Goal: Task Accomplishment & Management: Complete application form

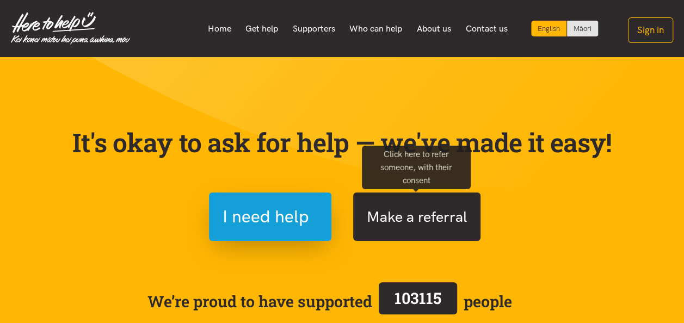
click at [401, 218] on button "Make a referral" at bounding box center [416, 217] width 127 height 48
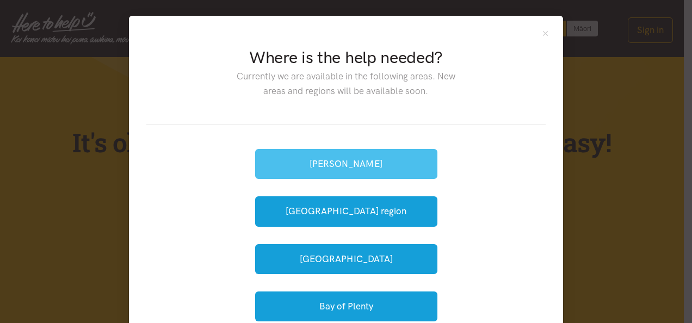
click at [347, 165] on button "[PERSON_NAME]" at bounding box center [346, 164] width 182 height 30
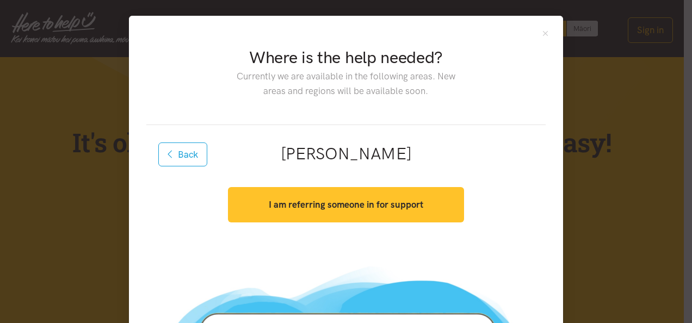
click at [340, 207] on strong "I am referring someone in for support" at bounding box center [346, 204] width 155 height 11
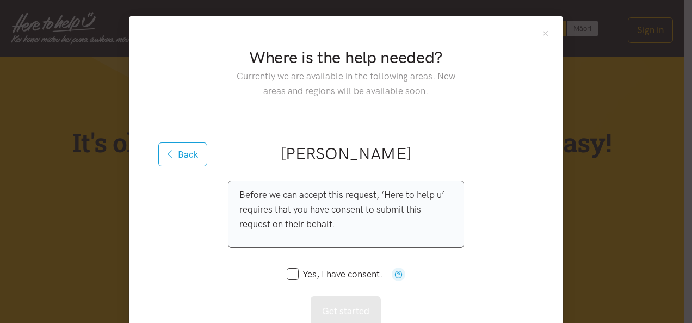
click at [289, 278] on input "Yes, I have consent." at bounding box center [335, 274] width 96 height 9
checkbox input "true"
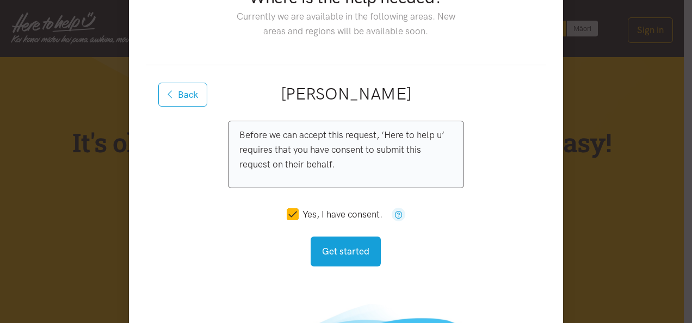
scroll to position [109, 0]
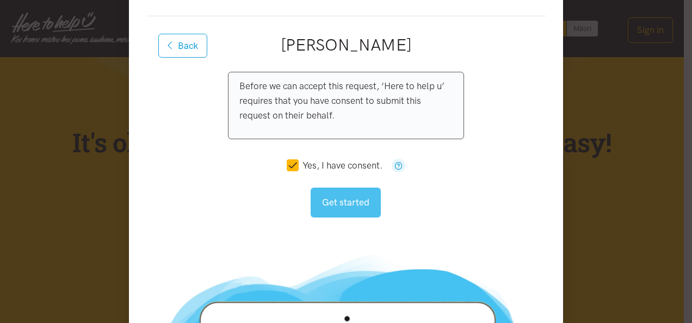
click at [349, 201] on button "Get started" at bounding box center [346, 203] width 70 height 30
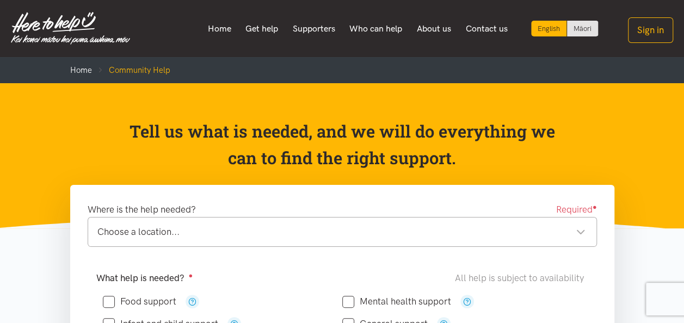
click at [419, 232] on div "Choose a location..." at bounding box center [341, 232] width 488 height 15
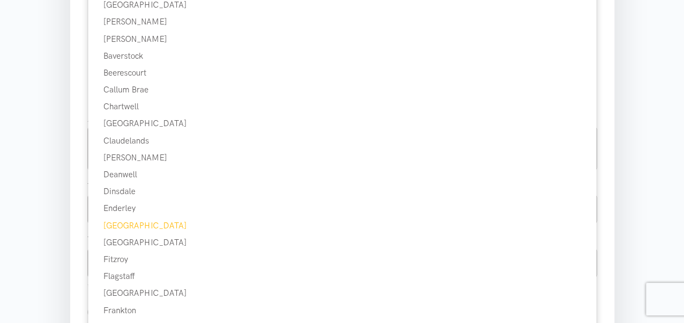
scroll to position [327, 0]
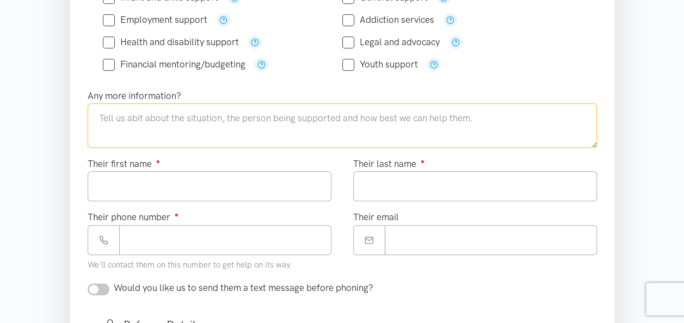
click at [111, 112] on textarea at bounding box center [343, 125] width 510 height 45
type textarea "t"
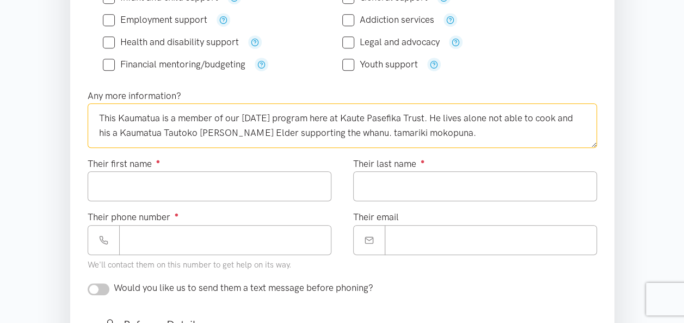
type textarea "This Kaumatua is a member of our [DATE] program here at Kaute Pasefika Trust. H…"
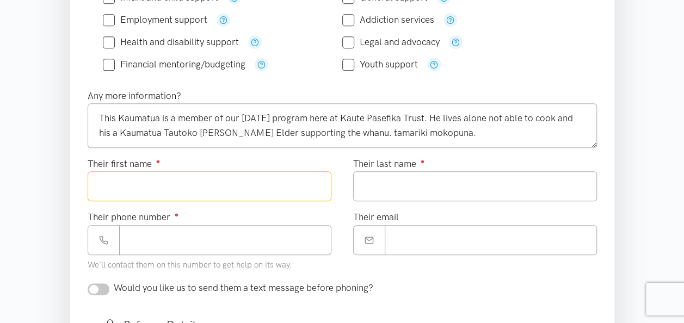
click at [143, 184] on input "Their first name ●" at bounding box center [210, 186] width 244 height 30
type input "**********"
click at [380, 180] on input "Their last name ●" at bounding box center [475, 186] width 244 height 30
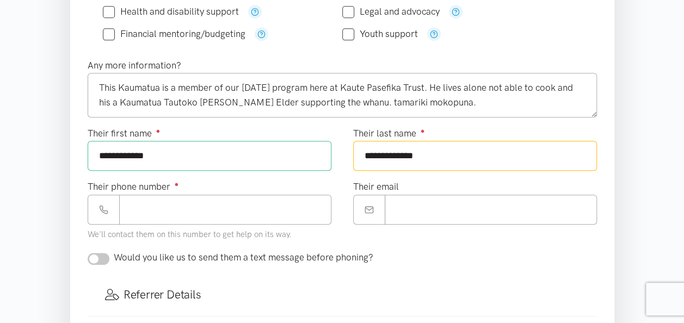
scroll to position [381, 0]
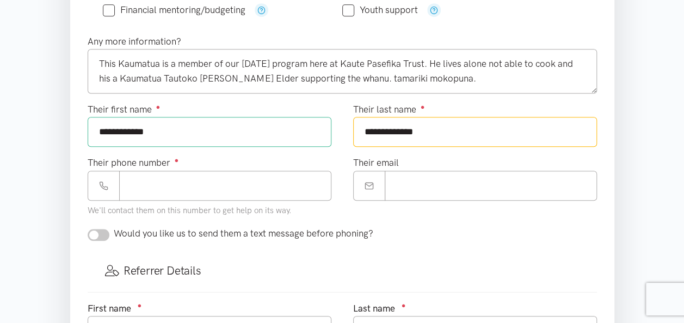
type input "**********"
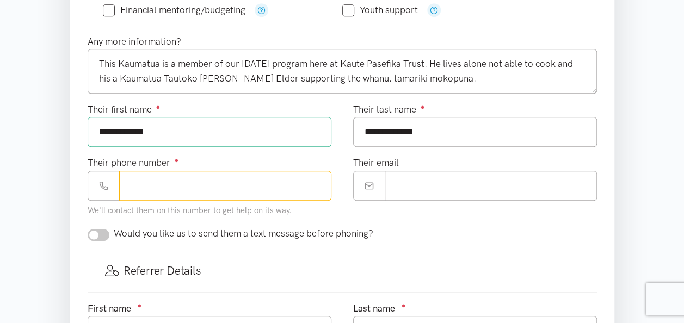
click at [134, 179] on input "Their phone number ●" at bounding box center [225, 186] width 212 height 30
click at [142, 183] on input "Their phone number ●" at bounding box center [225, 186] width 212 height 30
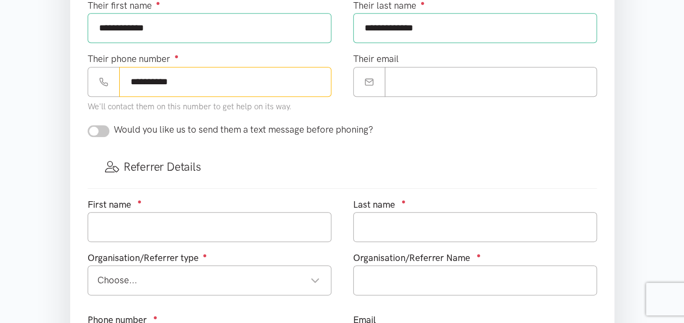
scroll to position [490, 0]
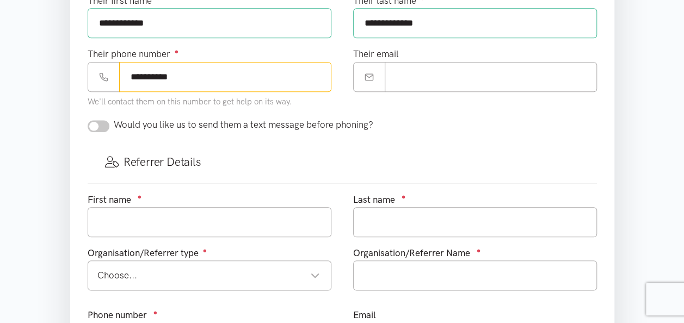
type input "**********"
click at [97, 121] on input "checkbox" at bounding box center [99, 126] width 22 height 12
checkbox input "true"
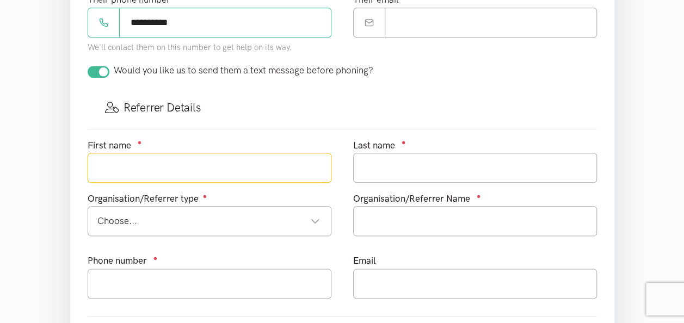
click at [132, 164] on input "text" at bounding box center [210, 168] width 244 height 30
type input "Tavita"
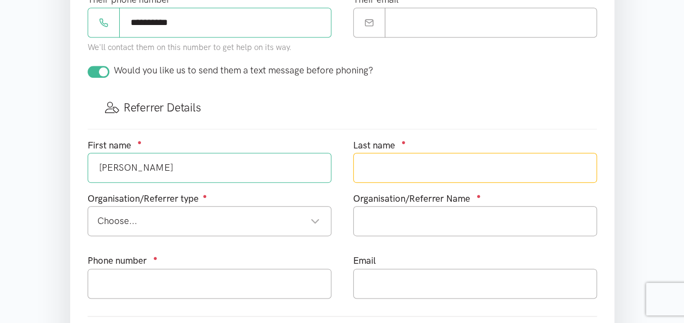
click at [372, 159] on input "text" at bounding box center [475, 168] width 244 height 30
click at [188, 221] on div "Choose..." at bounding box center [208, 221] width 223 height 15
type input "Natano"
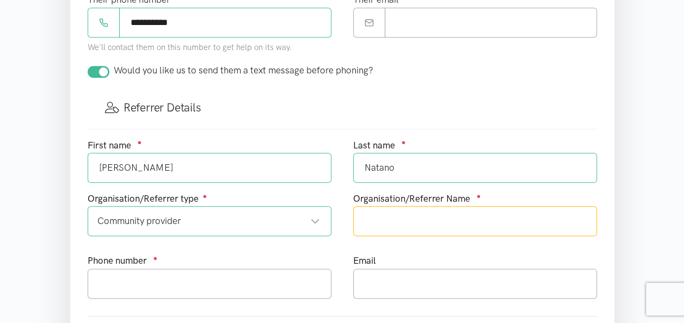
click at [368, 218] on input "text" at bounding box center [475, 221] width 244 height 30
type input "Matua mai Moana Community Day Program Kaute Pasifika Trust"
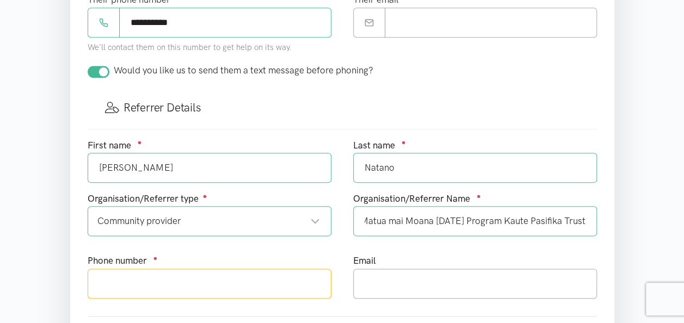
click at [127, 273] on input "text" at bounding box center [210, 284] width 244 height 30
type input "0211744018"
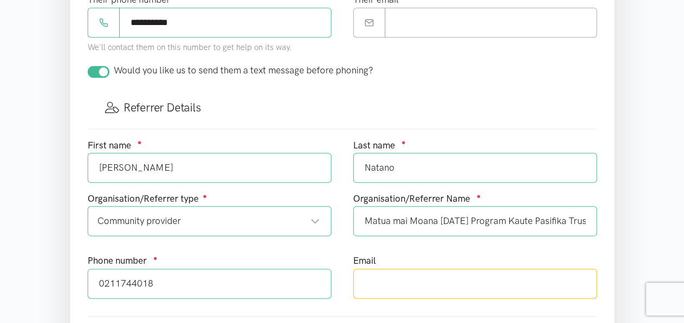
click at [365, 279] on input "text" at bounding box center [475, 284] width 244 height 30
type input "[PERSON_NAME][EMAIL_ADDRESS][DOMAIN_NAME]"
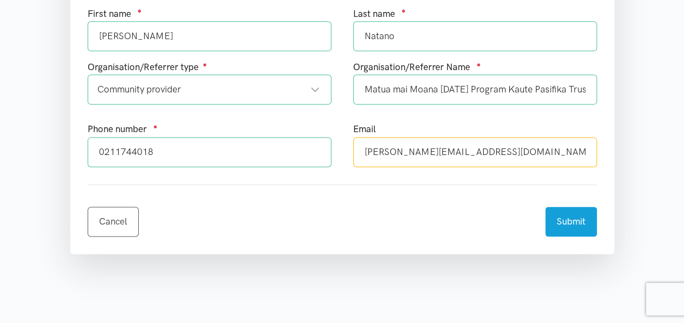
scroll to position [708, 0]
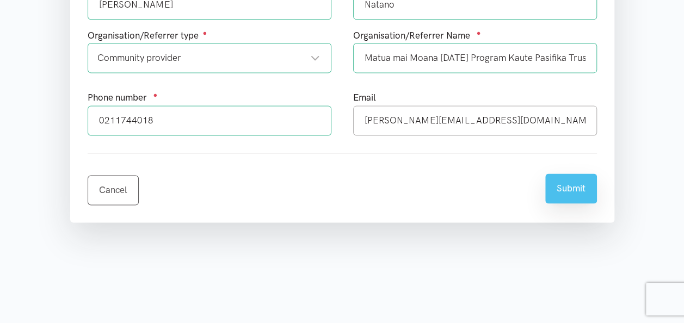
click at [568, 183] on button "Submit" at bounding box center [571, 189] width 52 height 30
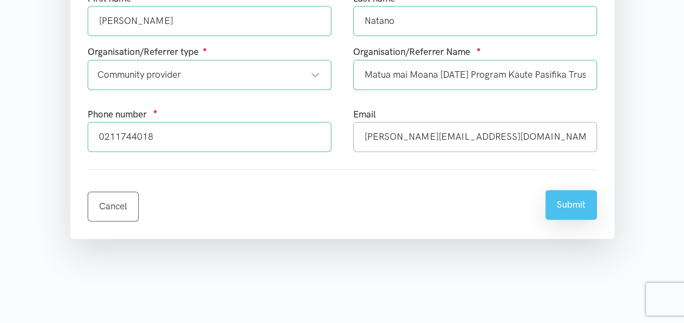
click at [570, 199] on button "Submit" at bounding box center [571, 205] width 52 height 30
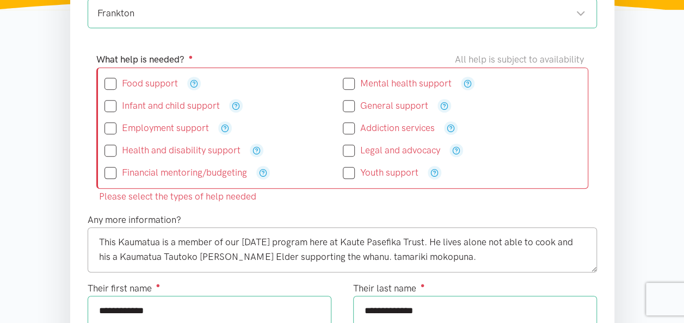
scroll to position [218, 0]
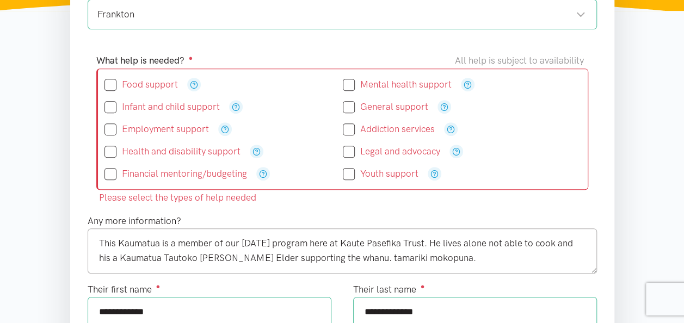
click at [112, 86] on input "Food support" at bounding box center [141, 84] width 73 height 9
checkbox input "true"
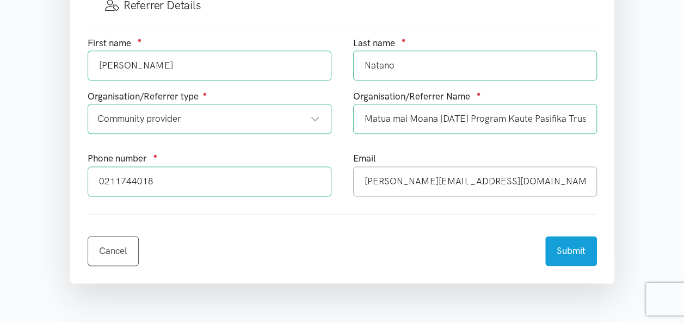
scroll to position [708, 0]
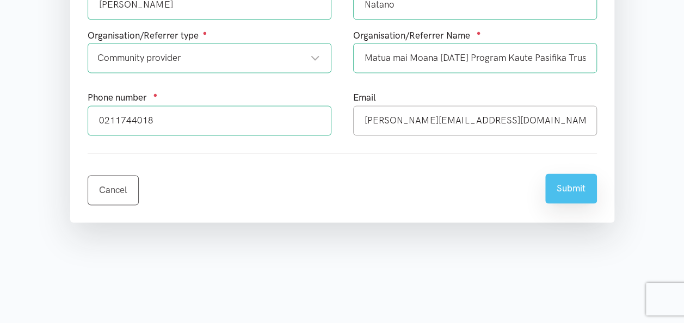
click at [569, 185] on button "Submit" at bounding box center [571, 189] width 52 height 30
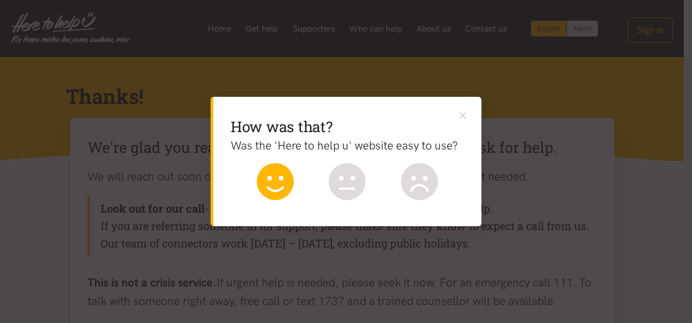
click at [284, 180] on icon at bounding box center [275, 181] width 37 height 37
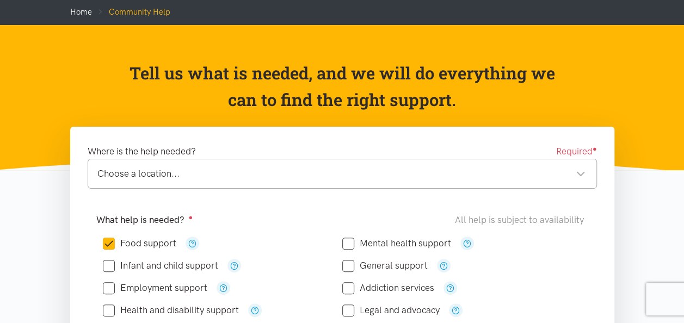
scroll to position [54, 0]
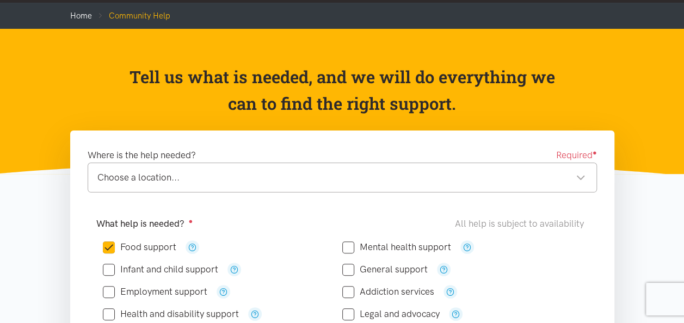
click at [580, 177] on div "Choose a location..." at bounding box center [341, 177] width 488 height 15
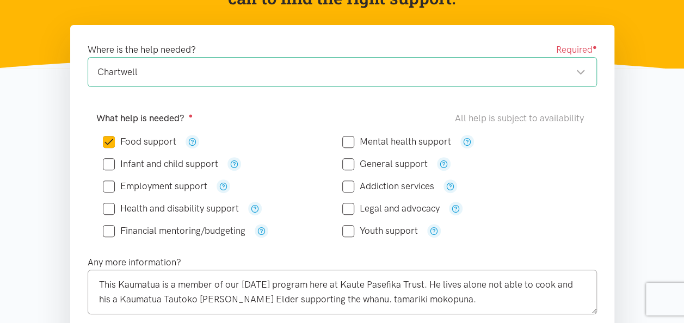
scroll to position [327, 0]
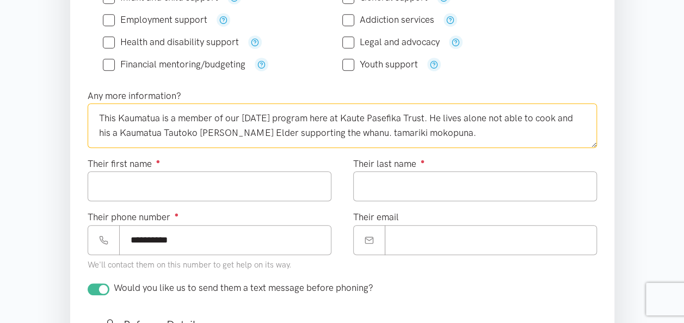
click at [496, 131] on textarea "This Kaumatua is a member of our Community Day program here at Kaute Pasefika T…" at bounding box center [343, 125] width 510 height 45
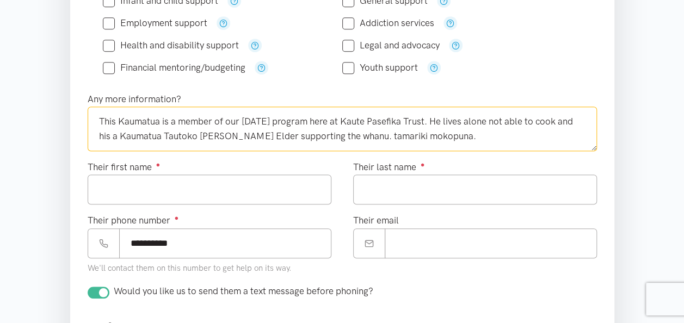
scroll to position [54, 0]
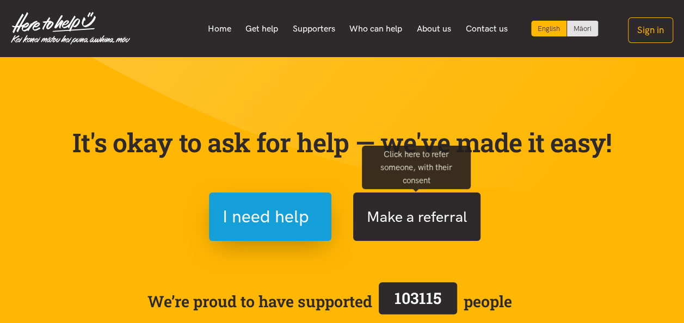
click at [407, 213] on button "Make a referral" at bounding box center [416, 217] width 127 height 48
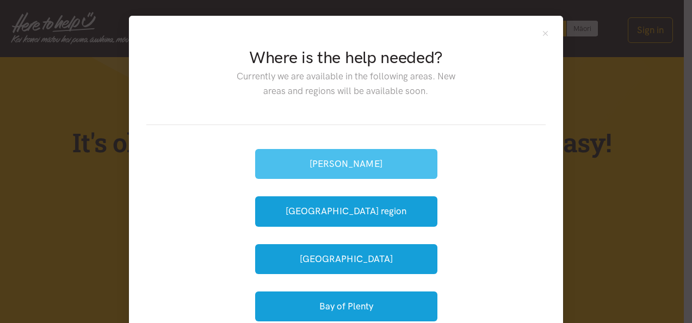
click at [351, 162] on button "[PERSON_NAME]" at bounding box center [346, 164] width 182 height 30
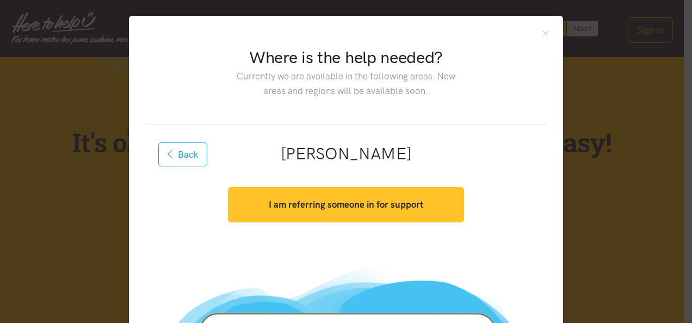
click at [335, 203] on strong "I am referring someone in for support" at bounding box center [346, 204] width 155 height 11
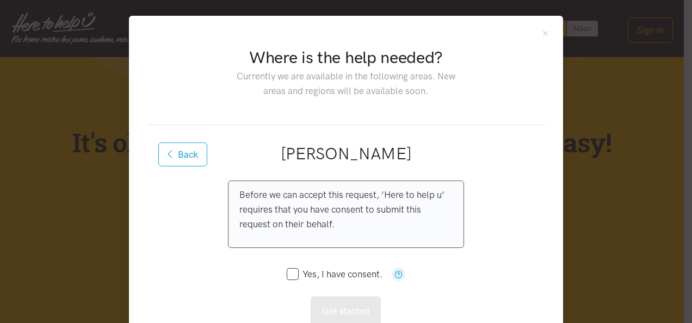
drag, startPoint x: 292, startPoint y: 274, endPoint x: 300, endPoint y: 272, distance: 8.3
click at [293, 273] on input "Yes, I have consent." at bounding box center [335, 274] width 96 height 9
checkbox input "true"
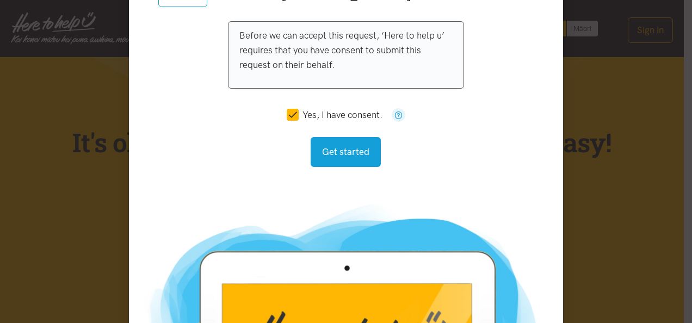
scroll to position [163, 0]
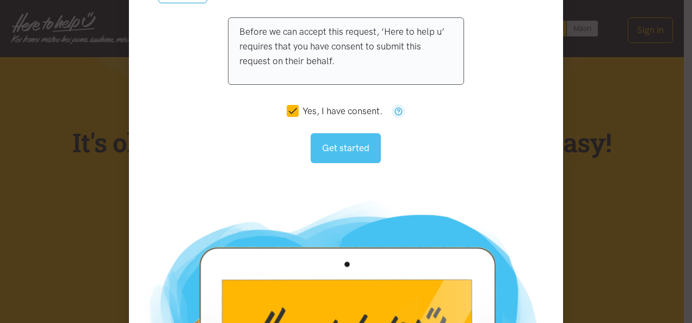
click at [340, 149] on button "Get started" at bounding box center [346, 148] width 70 height 30
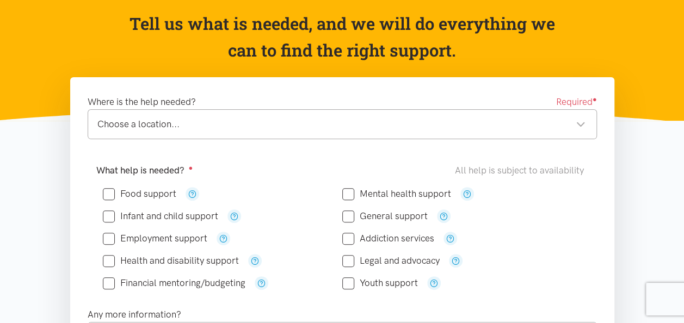
scroll to position [109, 0]
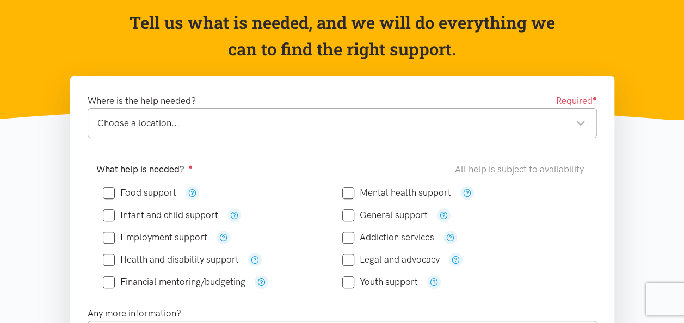
click at [249, 126] on div "Choose a location..." at bounding box center [341, 123] width 488 height 15
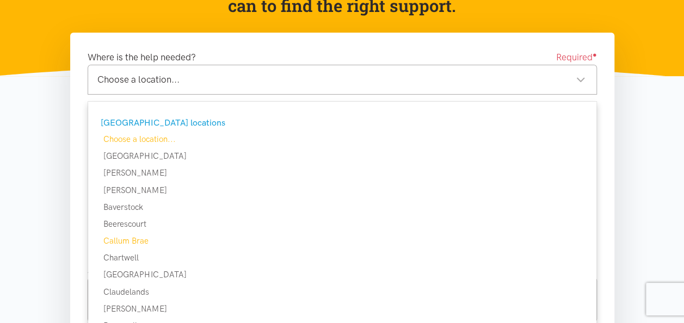
scroll to position [272, 0]
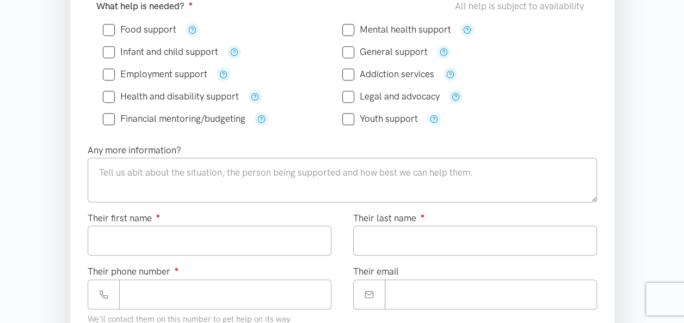
click at [108, 26] on input "Food support" at bounding box center [139, 29] width 73 height 9
checkbox input "true"
click at [143, 181] on textarea at bounding box center [343, 180] width 510 height 45
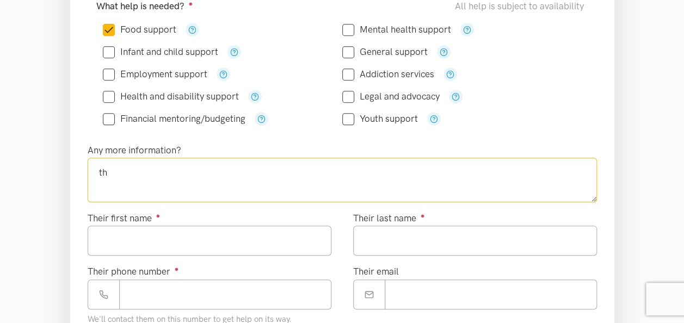
type textarea "t"
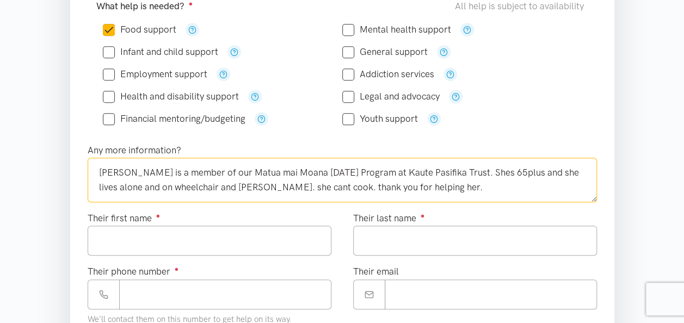
type textarea "[PERSON_NAME] is a member of our Matua mai Moana [DATE] Program at Kaute Pasifi…"
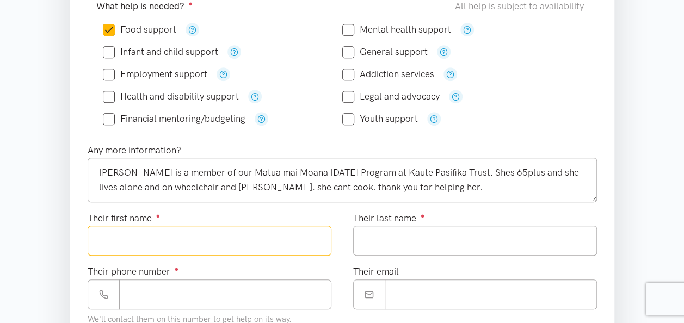
click at [139, 240] on input "Their first name ●" at bounding box center [210, 241] width 244 height 30
type input "*******"
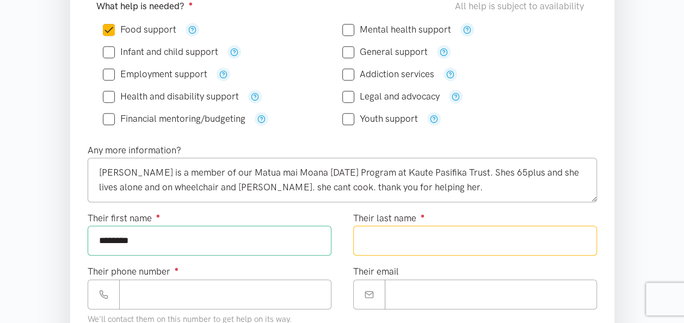
click at [376, 232] on input "Their last name ●" at bounding box center [475, 241] width 244 height 30
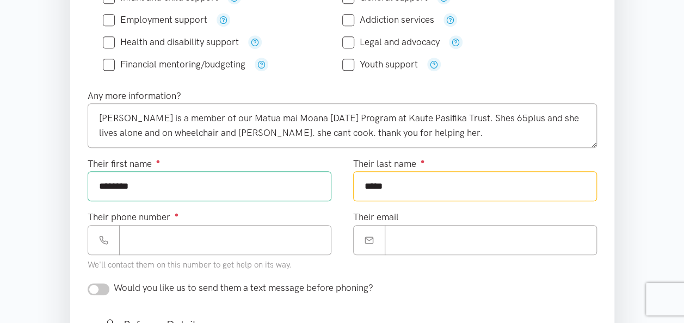
type input "*****"
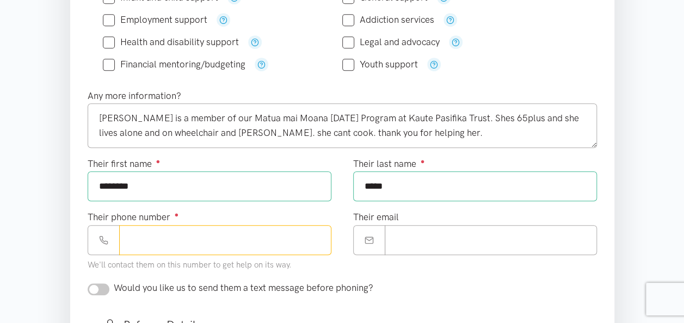
click at [131, 236] on input "Their phone number ●" at bounding box center [225, 240] width 212 height 30
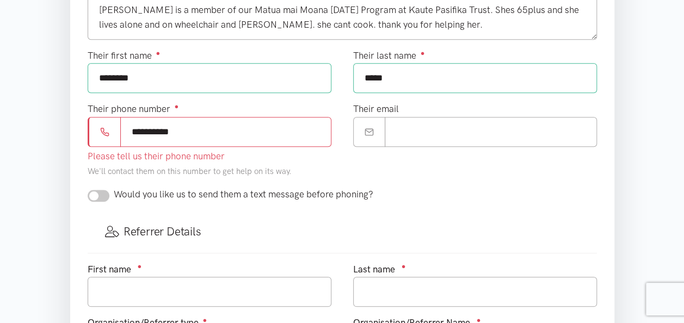
scroll to position [435, 0]
type input "**********"
click at [93, 192] on div "Would you like us to send them a text message before phoning?" at bounding box center [342, 198] width 531 height 23
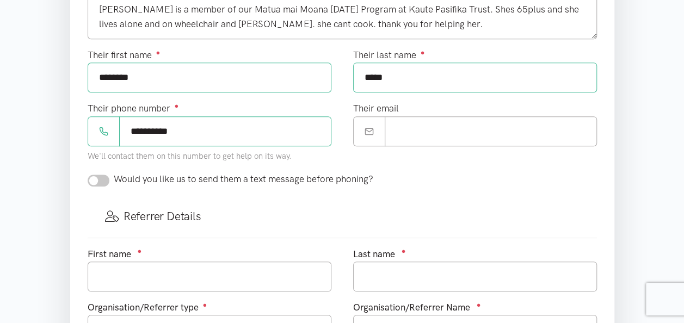
click at [97, 177] on input "checkbox" at bounding box center [99, 181] width 22 height 12
checkbox input "true"
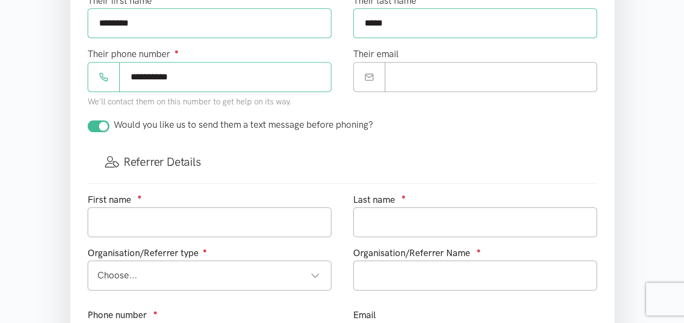
scroll to position [544, 0]
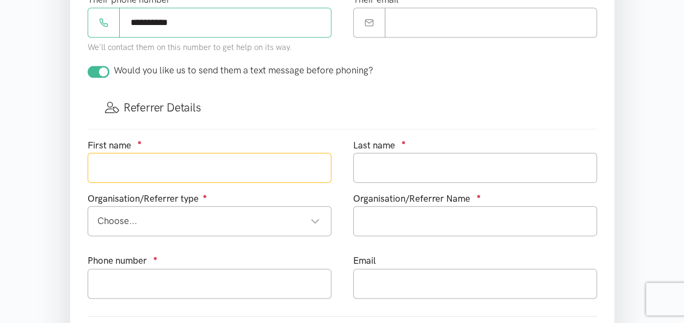
click at [117, 161] on input "text" at bounding box center [210, 168] width 244 height 30
type input "Tavita"
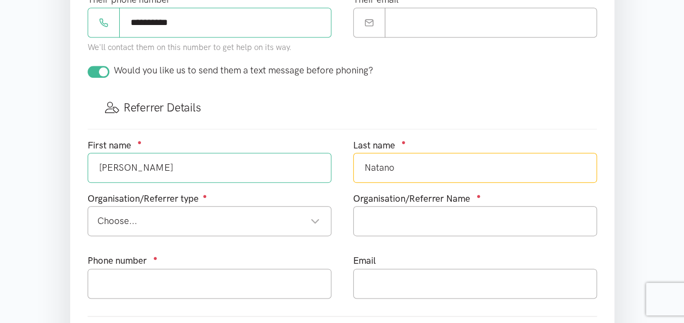
click at [155, 216] on div "Choose..." at bounding box center [208, 221] width 223 height 15
type input "Natano"
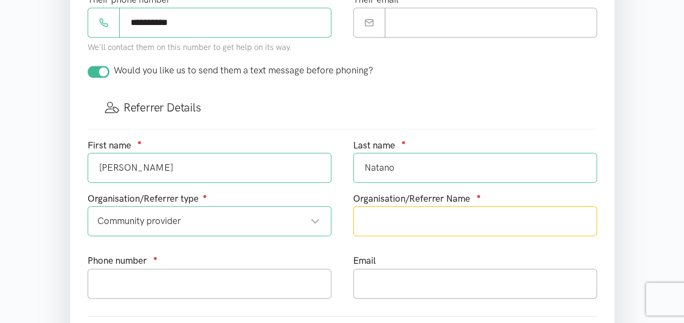
click at [382, 211] on input "text" at bounding box center [475, 221] width 244 height 30
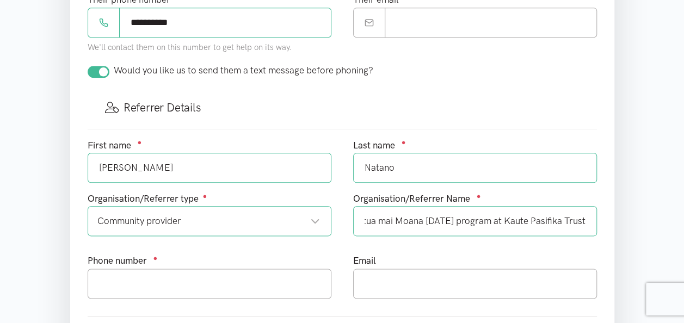
scroll to position [0, 0]
type input "Matua mai Moana Community Day program at Kaute Pasifika Trust"
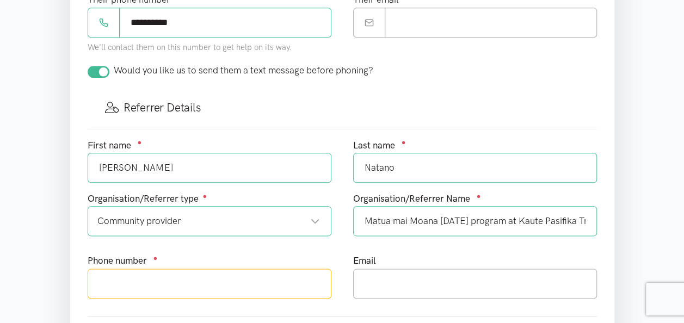
click at [123, 273] on input "text" at bounding box center [210, 284] width 244 height 30
type input "0211744018"
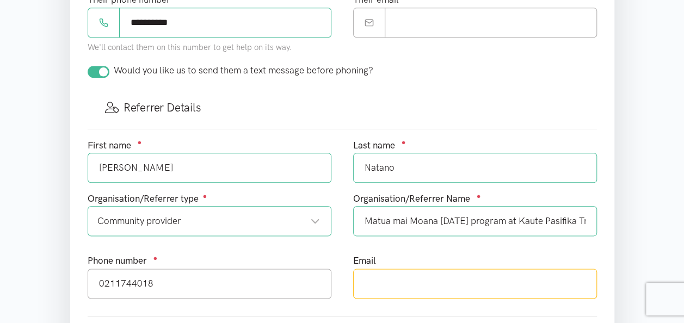
click at [376, 277] on input "text" at bounding box center [475, 284] width 244 height 30
type input "tavita.natano@kautepasifika.co.nz"
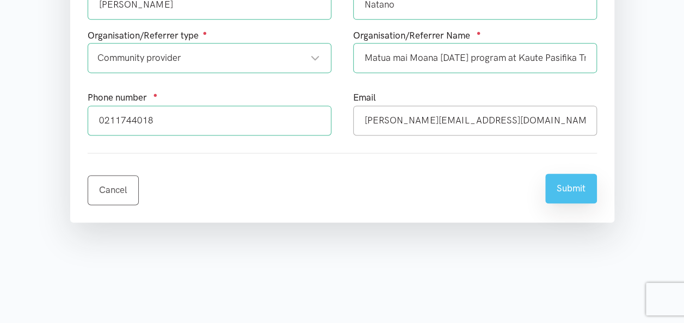
click at [570, 186] on button "Submit" at bounding box center [571, 189] width 52 height 30
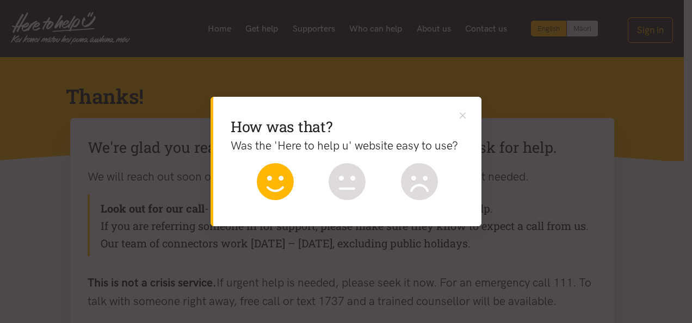
click at [273, 175] on icon at bounding box center [275, 181] width 37 height 37
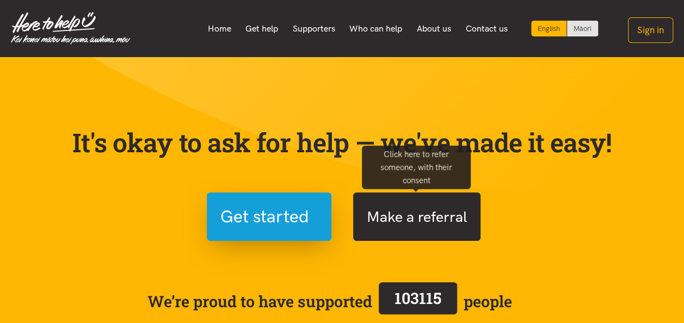
click at [422, 225] on button "Make a referral" at bounding box center [416, 217] width 127 height 48
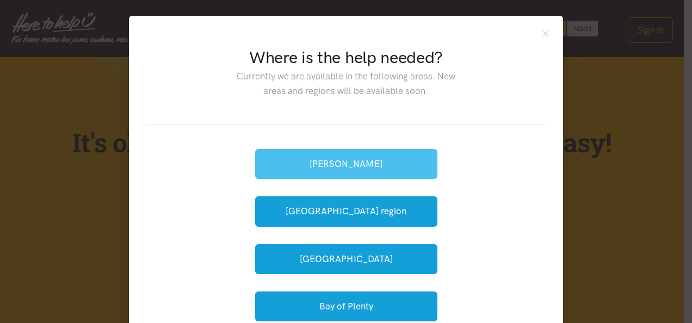
click at [355, 162] on button "[PERSON_NAME]" at bounding box center [346, 164] width 182 height 30
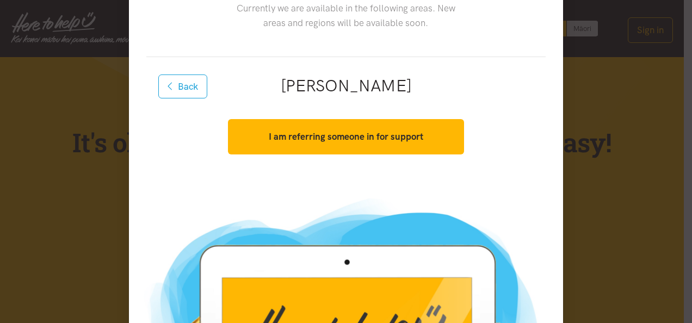
scroll to position [54, 0]
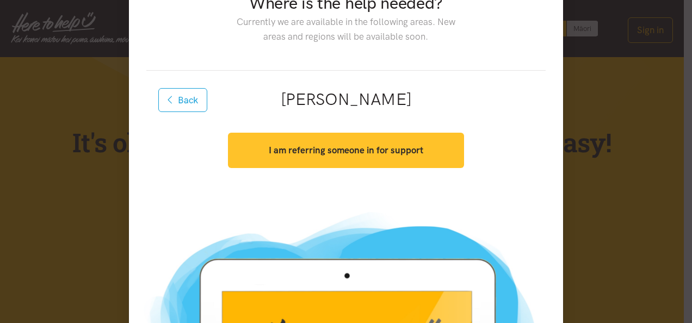
click at [341, 156] on button "I am referring someone in for support" at bounding box center [346, 150] width 236 height 35
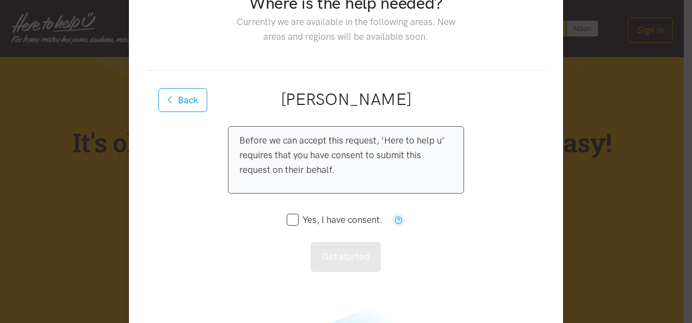
click at [290, 219] on input "Yes, I have consent." at bounding box center [335, 220] width 96 height 9
checkbox input "true"
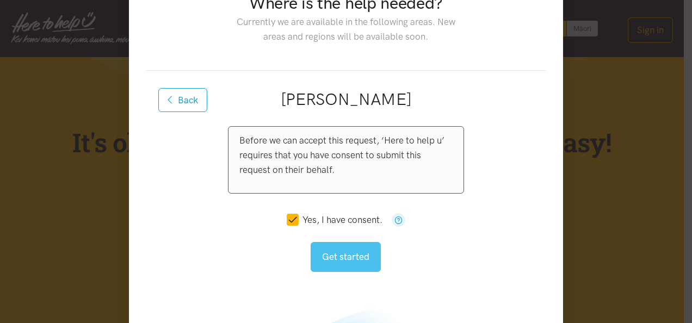
click at [350, 257] on button "Get started" at bounding box center [346, 257] width 70 height 30
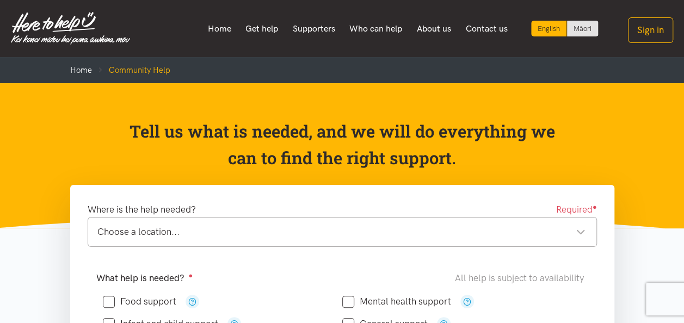
click at [367, 232] on div "Choose a location..." at bounding box center [341, 232] width 488 height 15
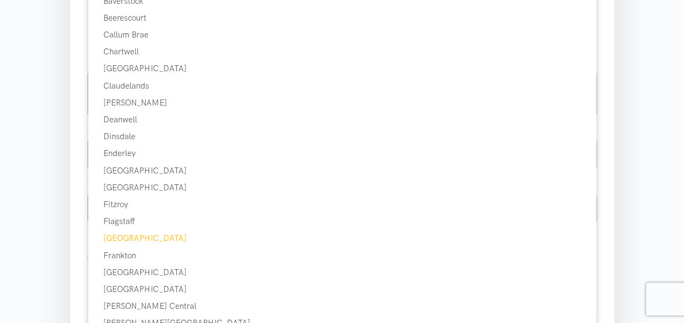
scroll to position [381, 0]
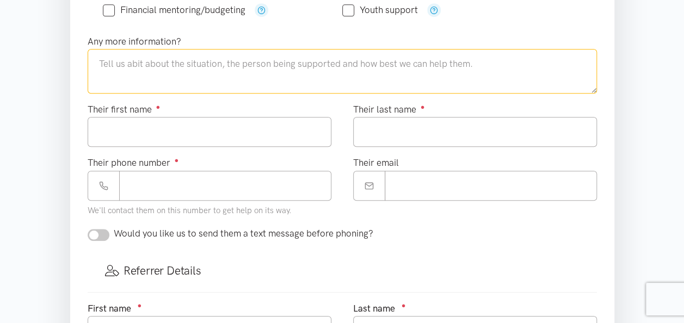
click at [104, 60] on textarea at bounding box center [343, 71] width 510 height 45
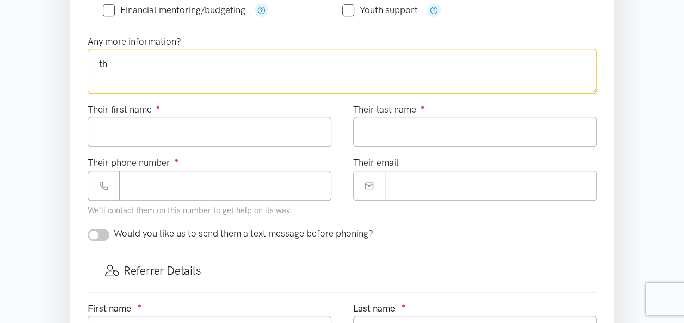
type textarea "t"
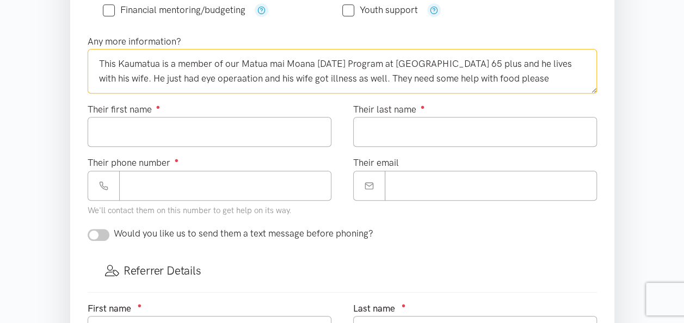
type textarea "This Kaumatua is a member of our Matua mai Moana [DATE] Program at [GEOGRAPHIC_…"
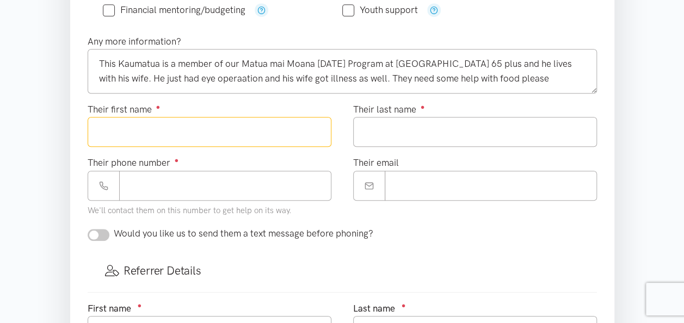
click at [122, 128] on input "Their first name ●" at bounding box center [210, 132] width 244 height 30
type input "****"
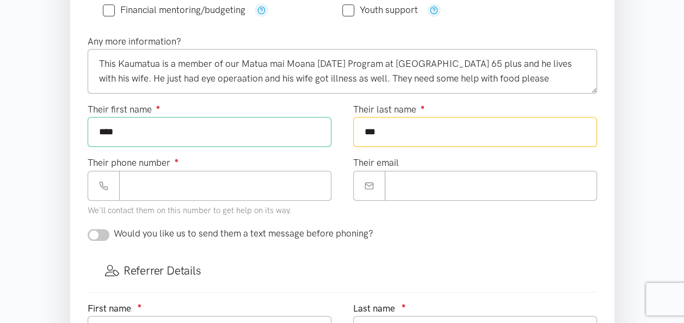
type input "***"
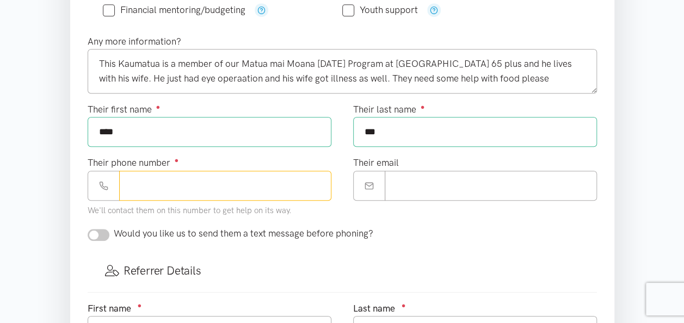
click at [142, 182] on input "Their phone number ●" at bounding box center [225, 186] width 212 height 30
type input "**********"
click at [97, 231] on input "checkbox" at bounding box center [99, 235] width 22 height 12
checkbox input "true"
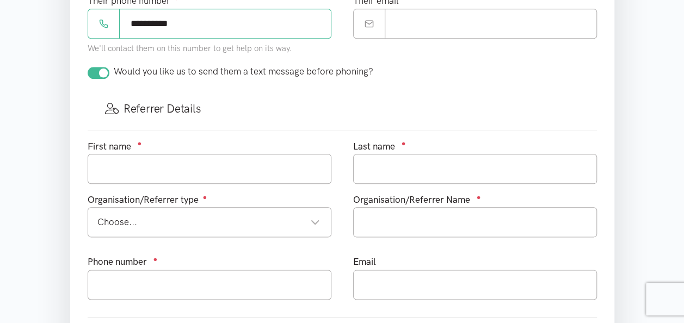
scroll to position [544, 0]
type textarea "This Kaumatua is a member of our Matua mai Moana [DATE] Program at [GEOGRAPHIC_…"
click at [136, 163] on input "text" at bounding box center [210, 168] width 244 height 30
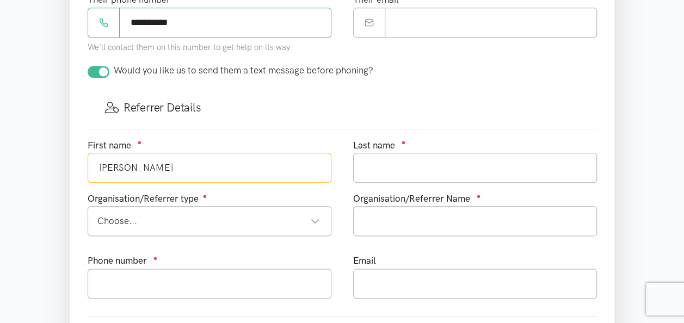
type input "[PERSON_NAME]"
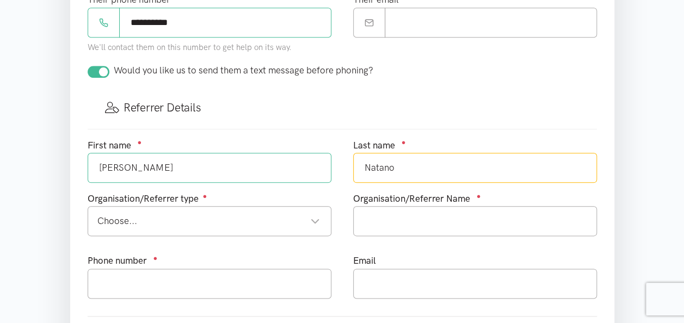
click at [198, 214] on div "Choose..." at bounding box center [208, 221] width 223 height 15
type input "Natano"
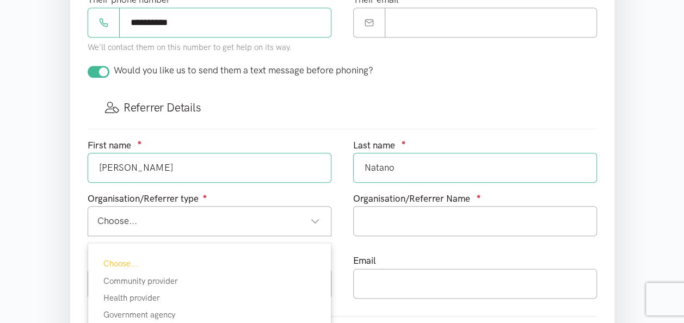
drag, startPoint x: 183, startPoint y: 275, endPoint x: 188, endPoint y: 274, distance: 5.6
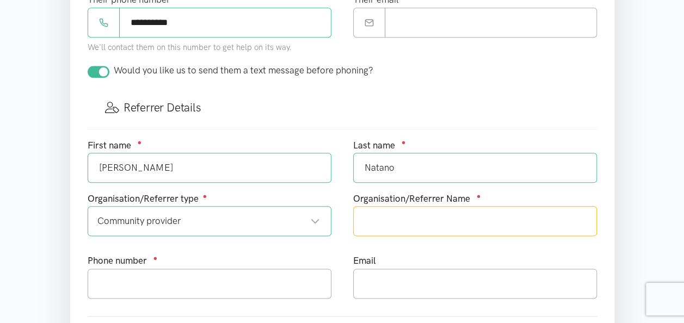
click at [386, 219] on input "text" at bounding box center [475, 221] width 244 height 30
type input "Matua mai Moana [DATE] Program at Kaute Pasifika Trust"
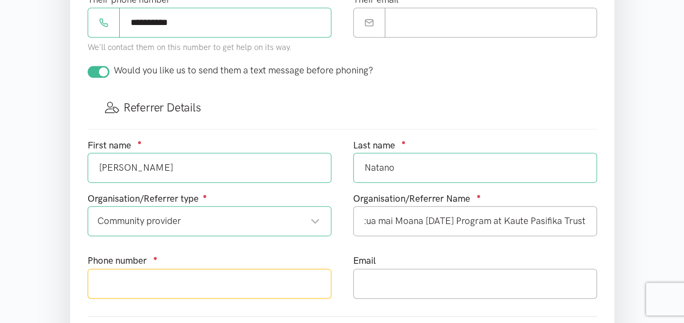
click at [121, 281] on input "text" at bounding box center [210, 284] width 244 height 30
type input "0211744018"
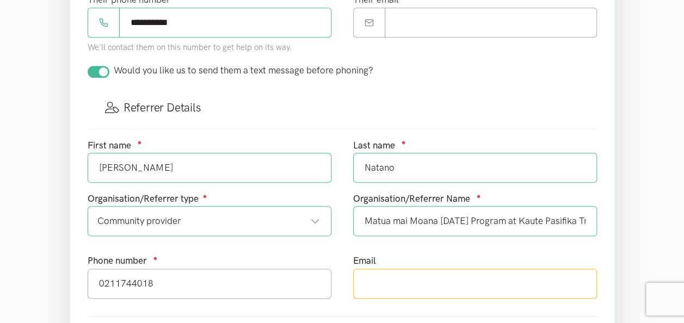
drag, startPoint x: 375, startPoint y: 266, endPoint x: 376, endPoint y: 273, distance: 7.2
click at [375, 269] on input "text" at bounding box center [475, 284] width 244 height 30
type input "[PERSON_NAME][EMAIL_ADDRESS][DOMAIN_NAME]"
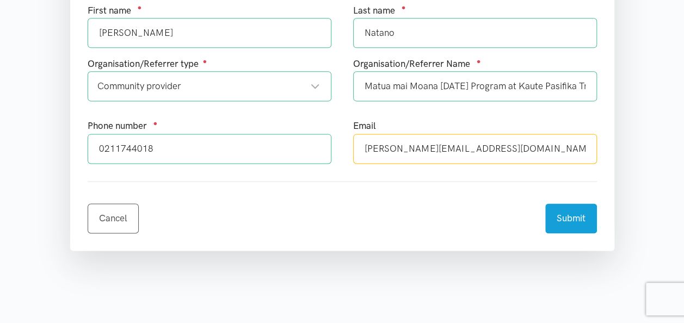
scroll to position [708, 0]
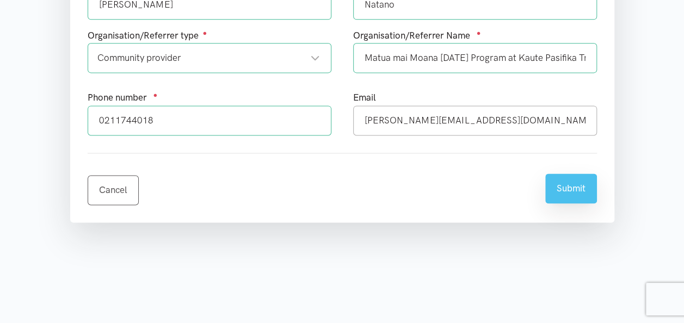
click at [566, 181] on button "Submit" at bounding box center [571, 189] width 52 height 30
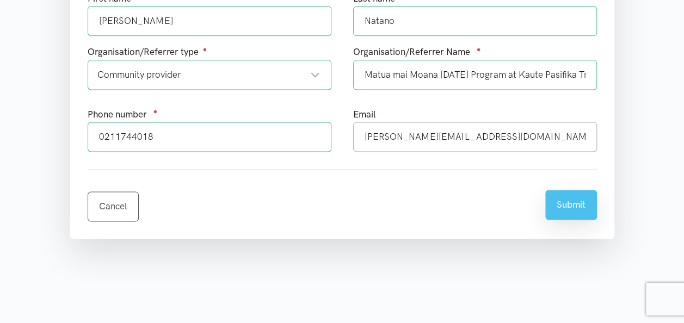
click at [566, 199] on button "Submit" at bounding box center [571, 205] width 52 height 30
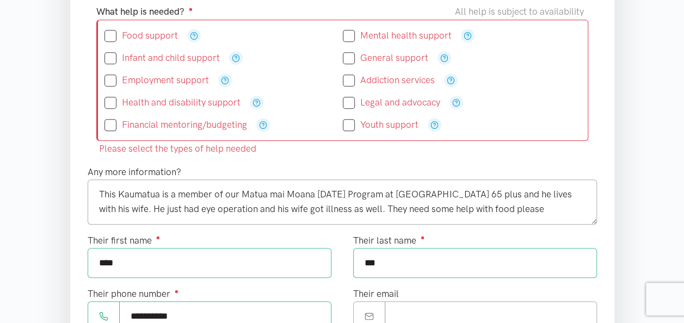
scroll to position [109, 0]
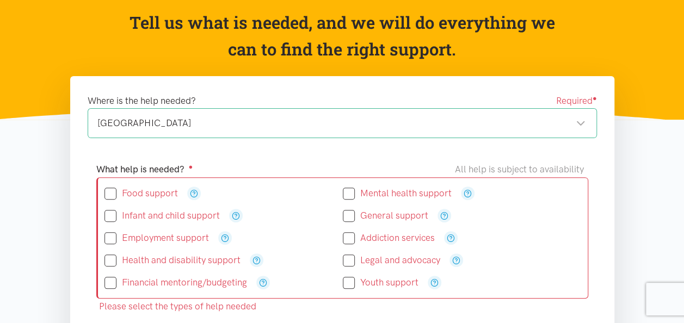
click at [111, 194] on input "Food support" at bounding box center [141, 193] width 73 height 9
checkbox input "true"
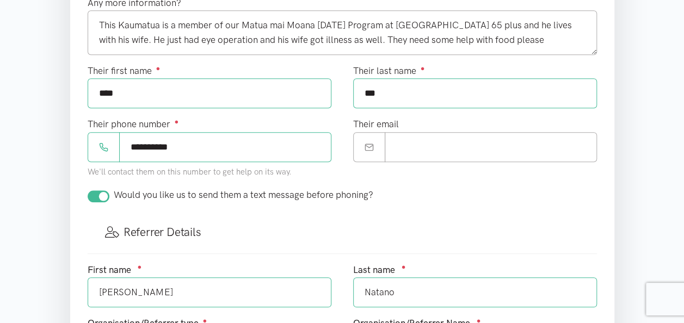
scroll to position [599, 0]
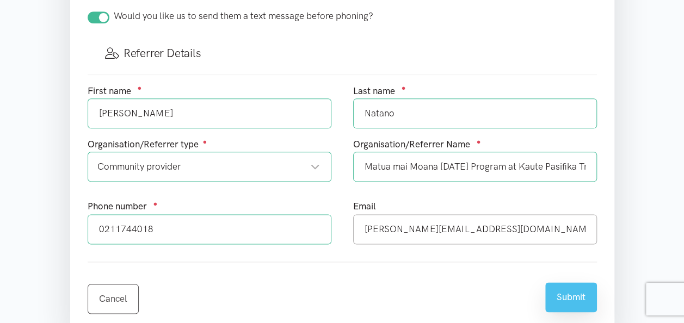
click at [571, 295] on button "Submit" at bounding box center [571, 298] width 52 height 30
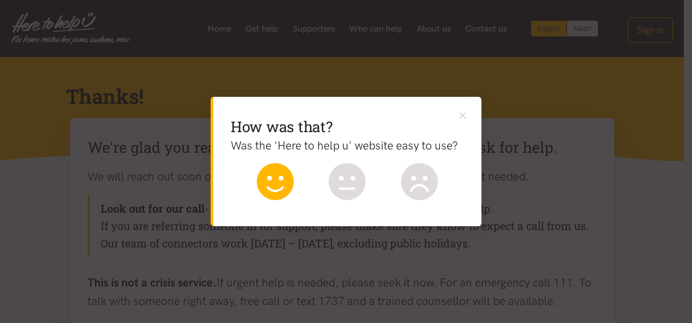
click at [277, 188] on icon at bounding box center [275, 181] width 37 height 37
